Goal: Navigation & Orientation: Locate item on page

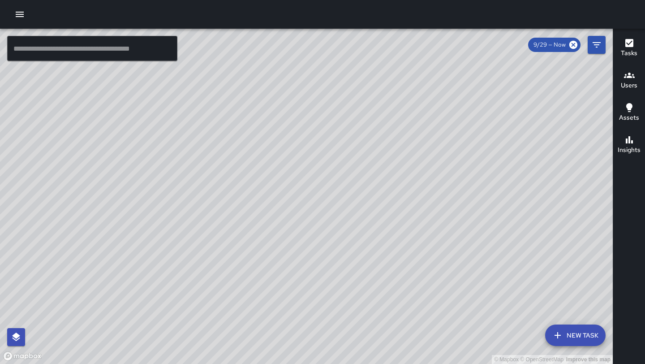
drag, startPoint x: 324, startPoint y: 247, endPoint x: 257, endPoint y: 135, distance: 130.5
click at [258, 135] on div "© Mapbox © OpenStreetMap Improve this map" at bounding box center [306, 196] width 612 height 335
drag, startPoint x: 424, startPoint y: 136, endPoint x: 349, endPoint y: 315, distance: 194.5
click at [349, 315] on div "© Mapbox © OpenStreetMap Improve this map" at bounding box center [306, 196] width 612 height 335
drag, startPoint x: 395, startPoint y: 186, endPoint x: 298, endPoint y: 313, distance: 160.4
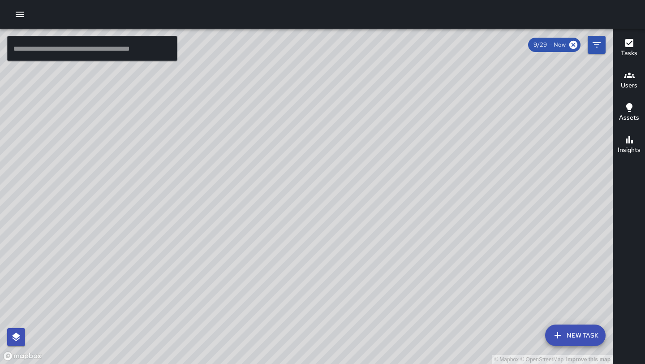
click at [298, 313] on div "© Mapbox © OpenStreetMap Improve this map" at bounding box center [306, 196] width 612 height 335
drag, startPoint x: 328, startPoint y: 148, endPoint x: 260, endPoint y: 332, distance: 196.3
click at [260, 332] on div "© Mapbox © OpenStreetMap Improve this map" at bounding box center [306, 196] width 612 height 335
drag, startPoint x: 328, startPoint y: 88, endPoint x: 291, endPoint y: 290, distance: 205.3
click at [291, 290] on div "© Mapbox © OpenStreetMap Improve this map" at bounding box center [306, 196] width 612 height 335
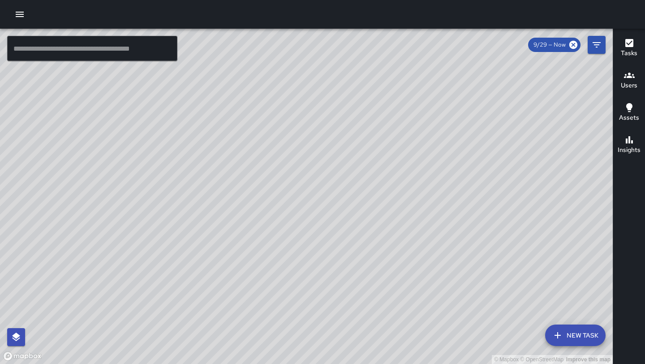
drag, startPoint x: 301, startPoint y: 166, endPoint x: 274, endPoint y: 337, distance: 173.5
click at [274, 337] on div "© Mapbox © OpenStreetMap Improve this map" at bounding box center [306, 196] width 612 height 335
drag, startPoint x: 284, startPoint y: 195, endPoint x: 264, endPoint y: 361, distance: 167.3
click at [264, 361] on div "© Mapbox © OpenStreetMap Improve this map" at bounding box center [306, 196] width 612 height 335
drag, startPoint x: 209, startPoint y: 293, endPoint x: 317, endPoint y: 84, distance: 235.7
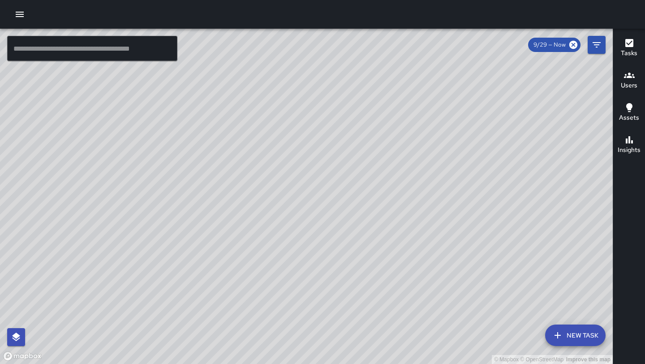
click at [317, 84] on div "© Mapbox © OpenStreetMap Improve this map" at bounding box center [306, 196] width 612 height 335
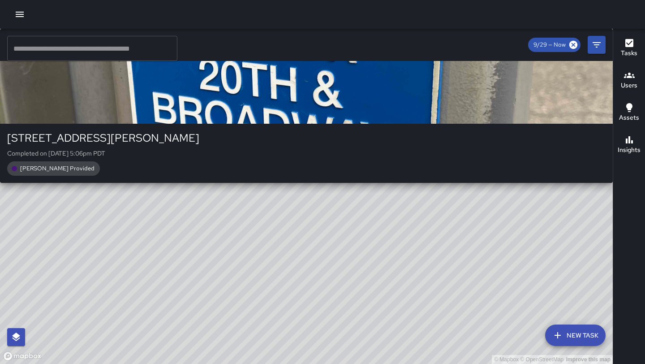
drag, startPoint x: 292, startPoint y: 253, endPoint x: 334, endPoint y: 142, distance: 118.7
click at [334, 142] on div "© Mapbox © OpenStreetMap Improve this map H9 Hotel 9 [STREET_ADDRESS][PERSON_NA…" at bounding box center [306, 196] width 612 height 335
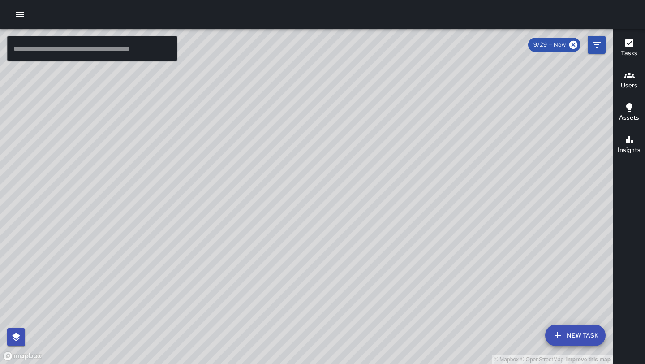
drag, startPoint x: 401, startPoint y: 201, endPoint x: 376, endPoint y: 301, distance: 103.0
click at [376, 301] on div "© Mapbox © OpenStreetMap Improve this map" at bounding box center [306, 196] width 612 height 335
